Goal: Transaction & Acquisition: Purchase product/service

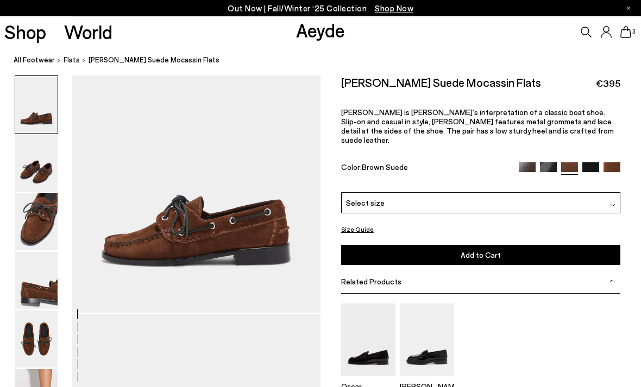
scroll to position [215, 0]
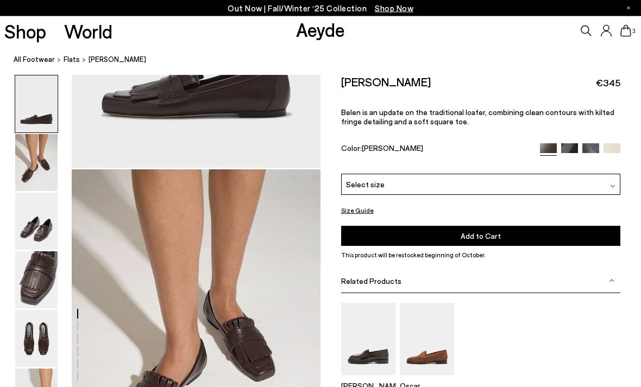
scroll to position [224, 0]
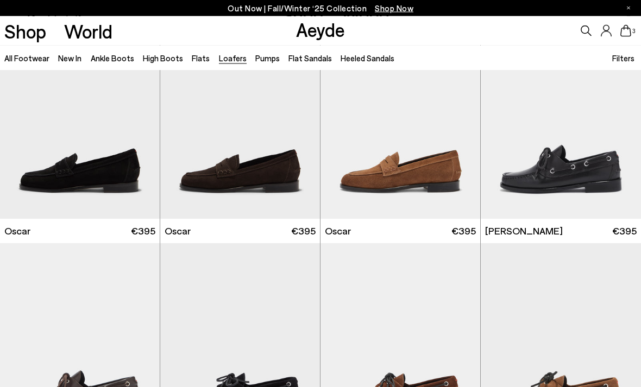
scroll to position [980, 0]
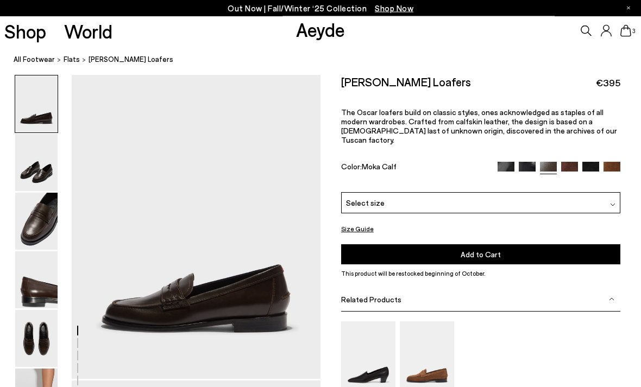
scroll to position [8, 0]
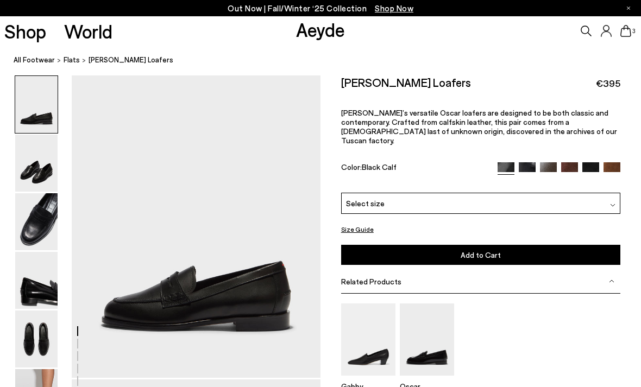
scroll to position [45, 0]
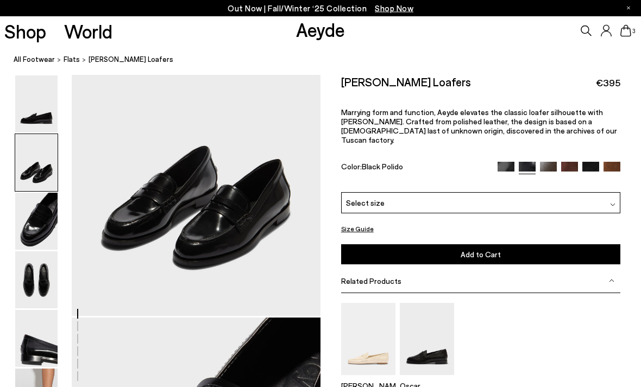
scroll to position [388, 0]
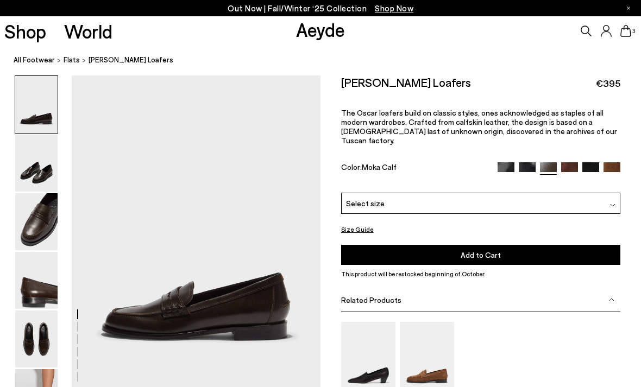
scroll to position [44, 0]
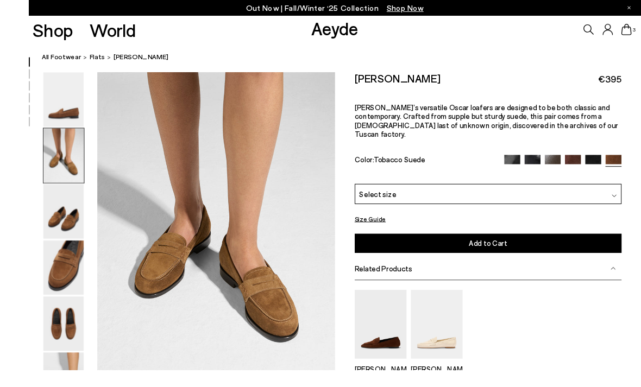
scroll to position [355, 0]
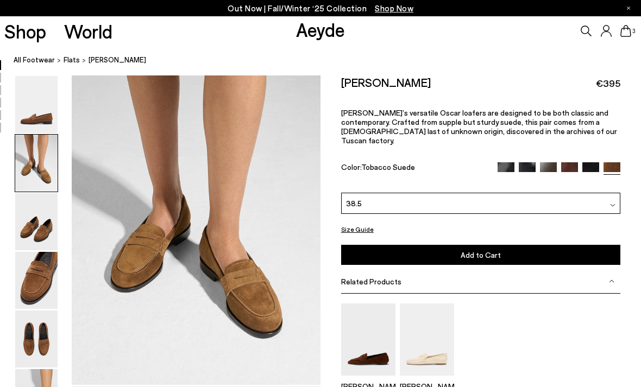
scroll to position [391, 0]
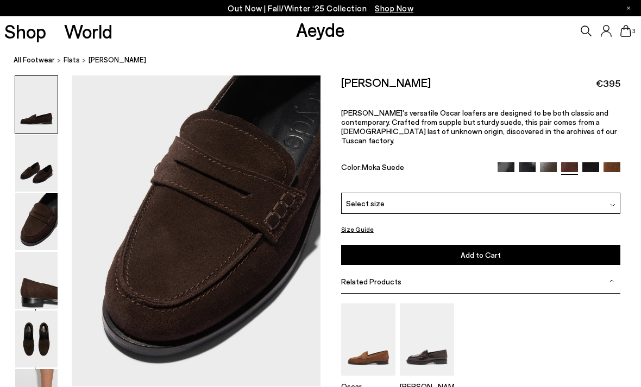
scroll to position [667, 0]
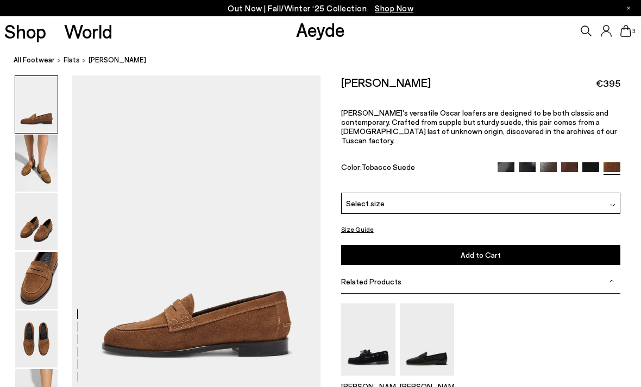
click at [26, 290] on img at bounding box center [36, 280] width 42 height 57
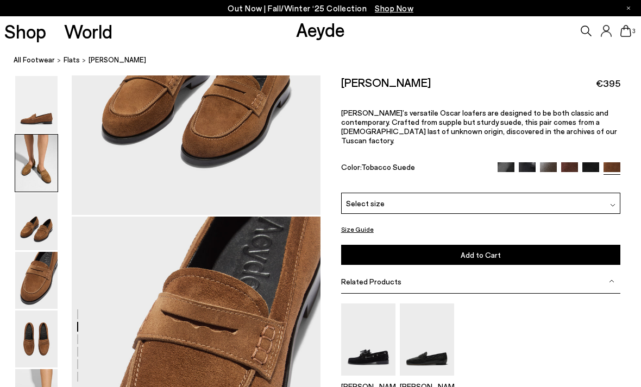
scroll to position [1001, 0]
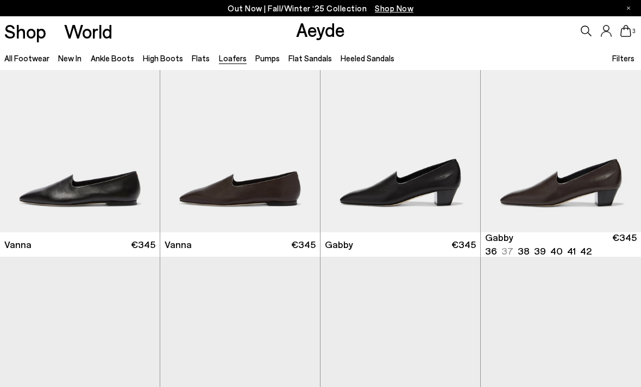
scroll to position [1392, 0]
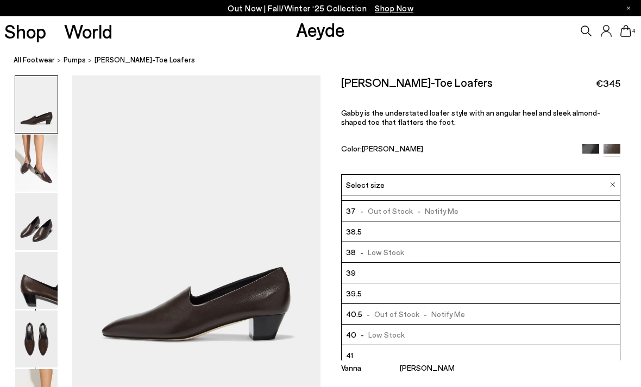
scroll to position [37, 0]
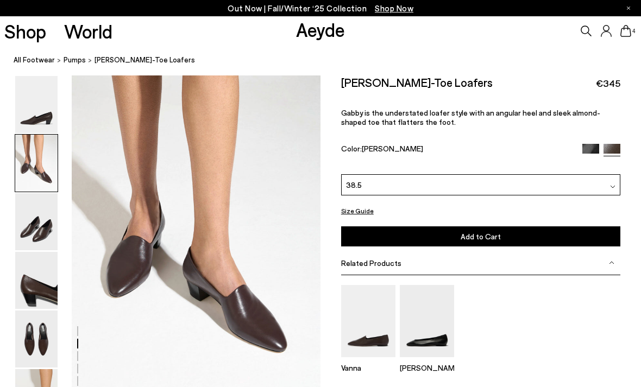
scroll to position [359, 0]
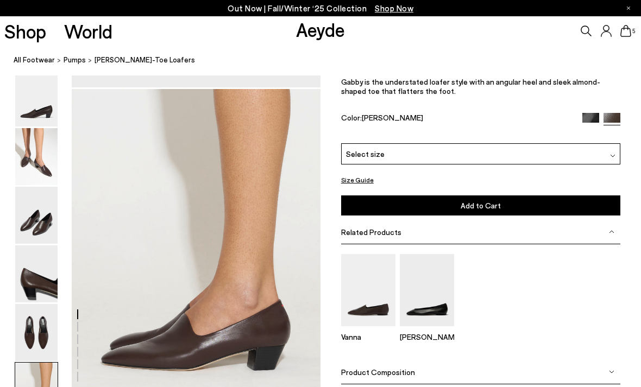
scroll to position [1581, 0]
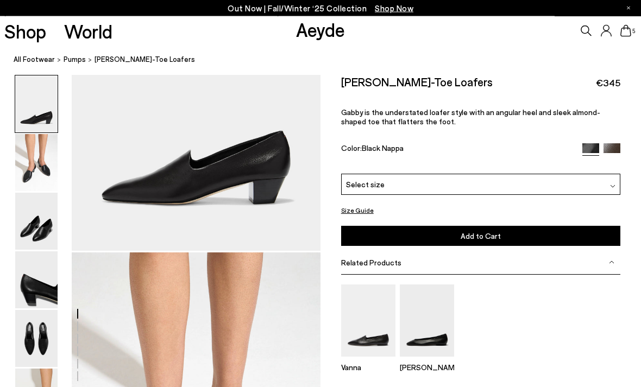
scroll to position [117, 0]
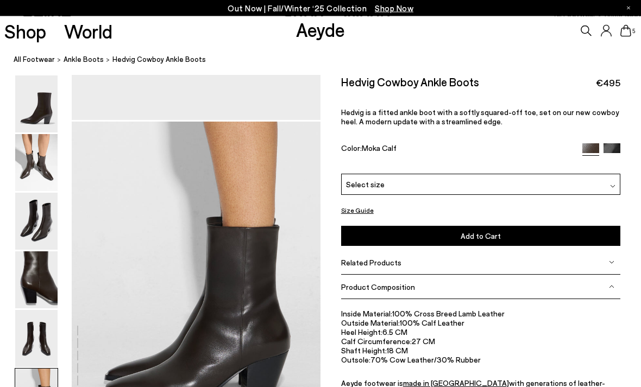
scroll to position [1620, 0]
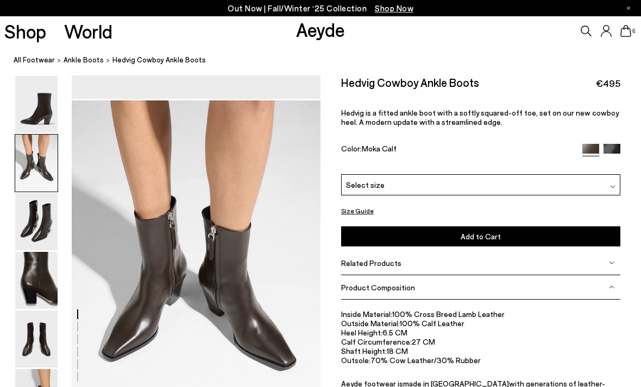
scroll to position [298, 0]
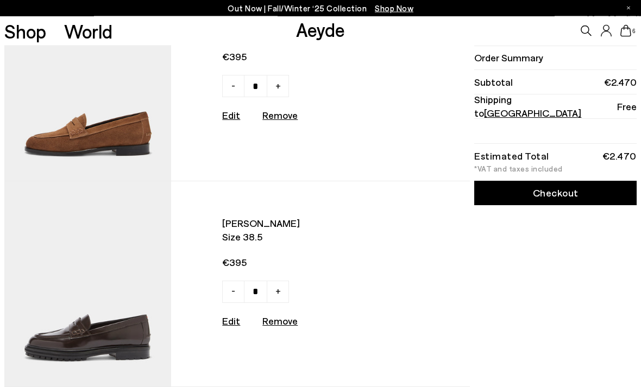
scroll to position [480, 0]
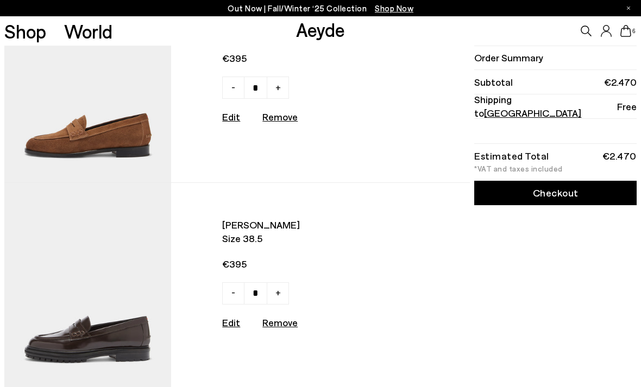
type input "*"
click at [280, 120] on u "Remove" at bounding box center [279, 117] width 35 height 12
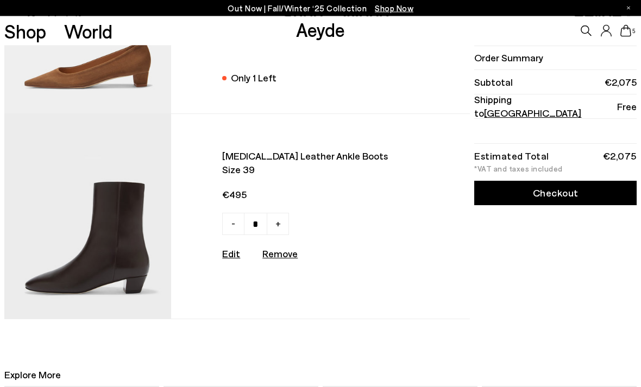
scroll to position [755, 0]
click at [292, 165] on span "Size 39" at bounding box center [312, 170] width 181 height 14
click at [108, 239] on img at bounding box center [87, 216] width 167 height 205
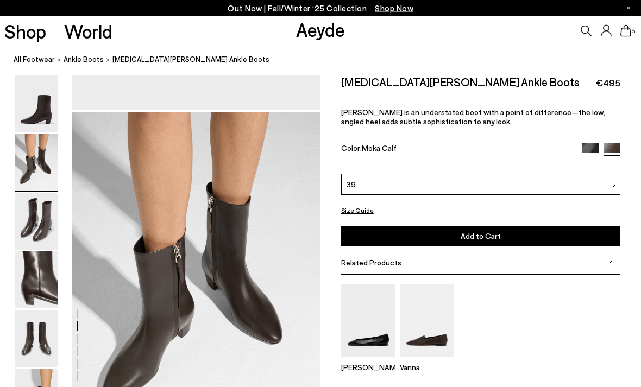
scroll to position [297, 0]
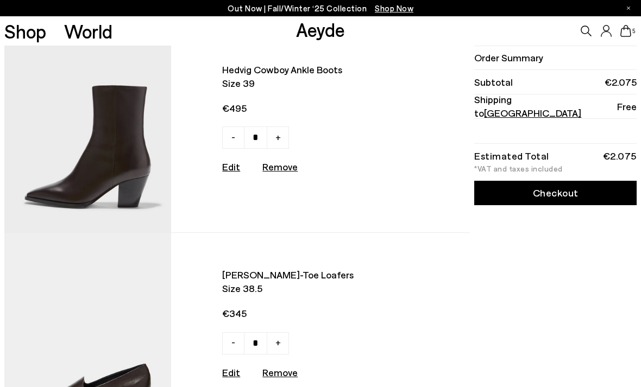
scroll to position [16, 0]
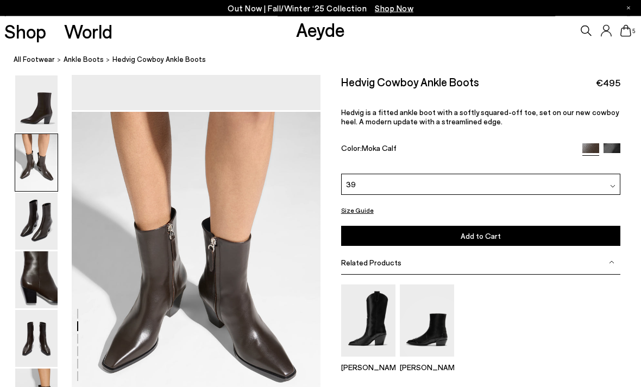
scroll to position [334, 0]
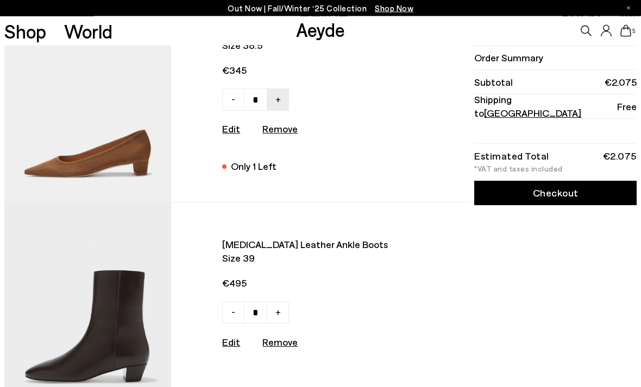
scroll to position [668, 0]
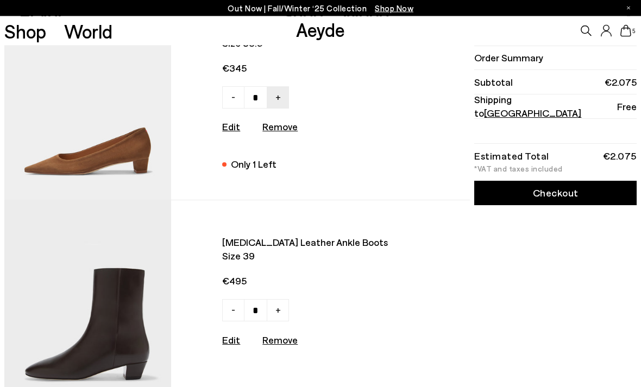
click at [116, 318] on img at bounding box center [87, 303] width 167 height 205
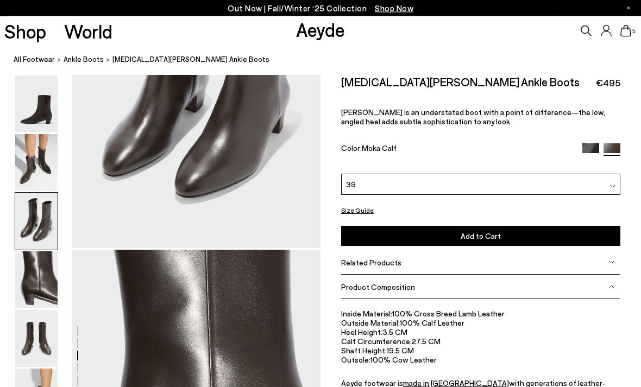
scroll to position [1742, 0]
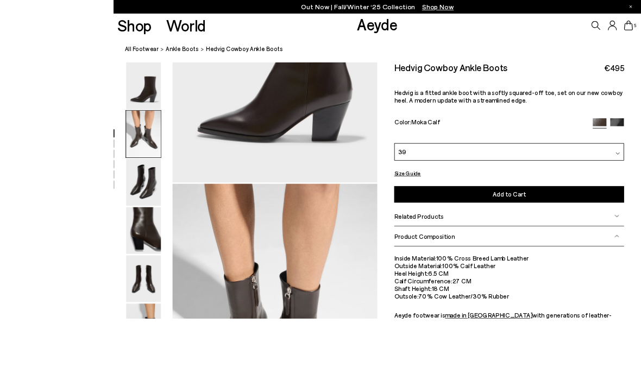
scroll to position [342, 0]
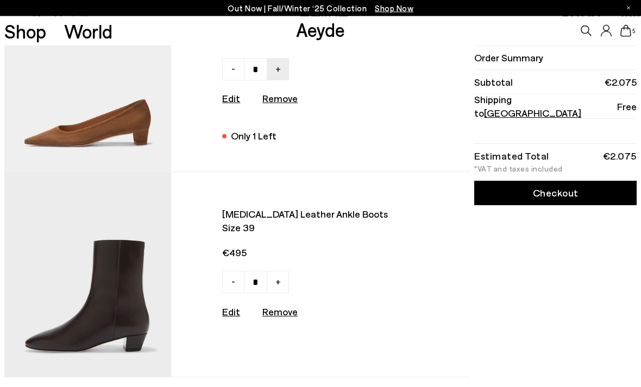
scroll to position [705, 0]
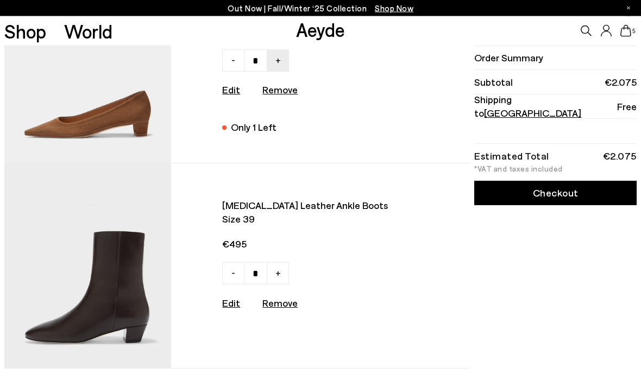
type input "*"
click at [277, 303] on u "Remove" at bounding box center [279, 303] width 35 height 12
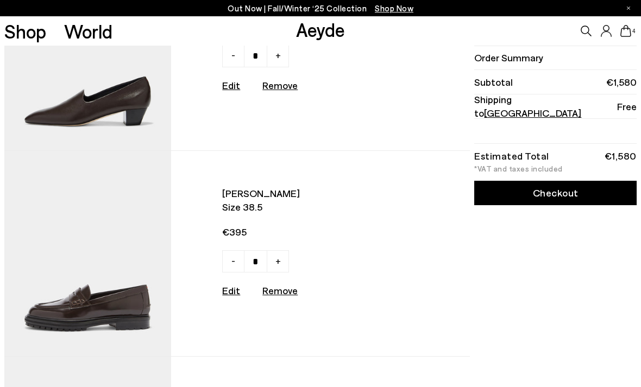
scroll to position [306, 0]
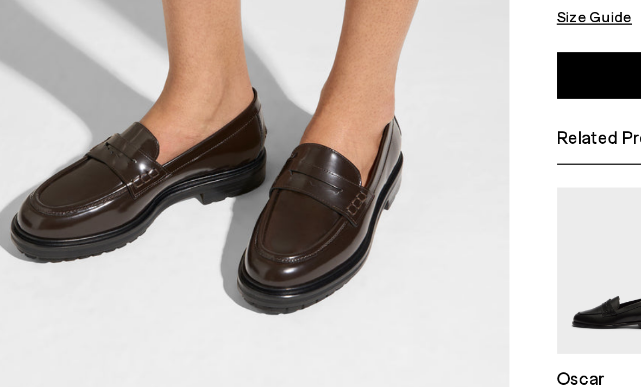
scroll to position [328, 0]
